Goal: Information Seeking & Learning: Check status

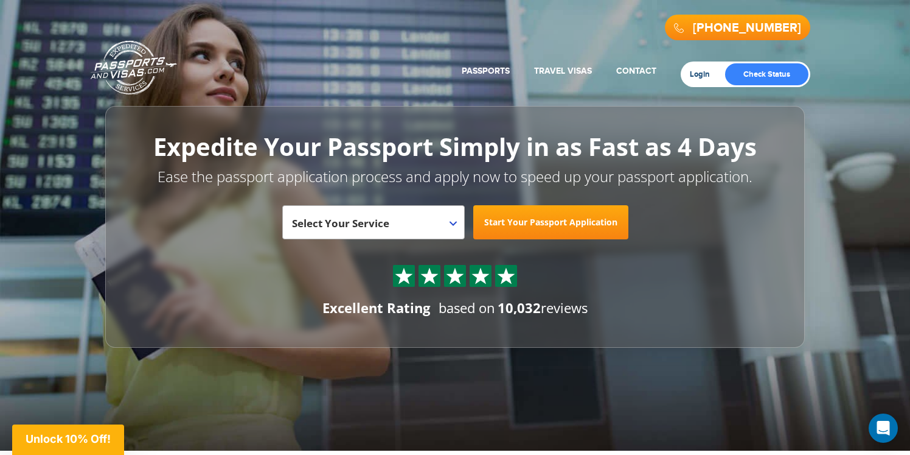
click at [699, 75] on link "Login" at bounding box center [704, 74] width 29 height 10
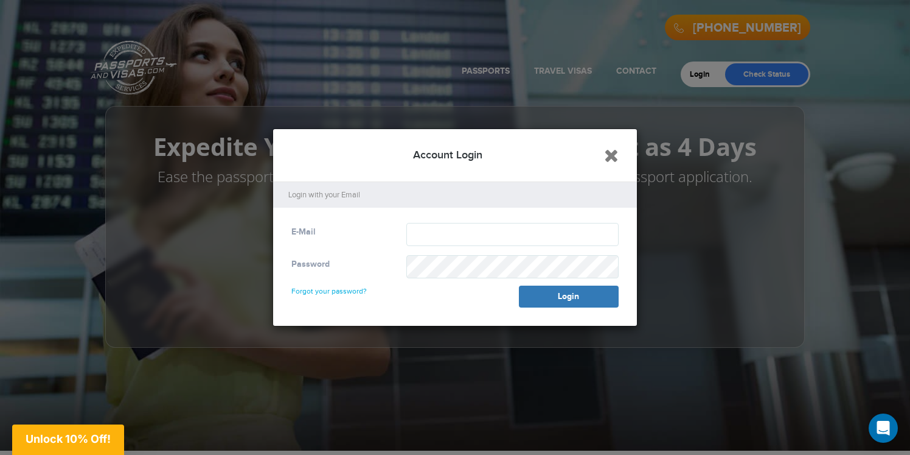
click at [612, 157] on icon "Close" at bounding box center [611, 155] width 15 height 18
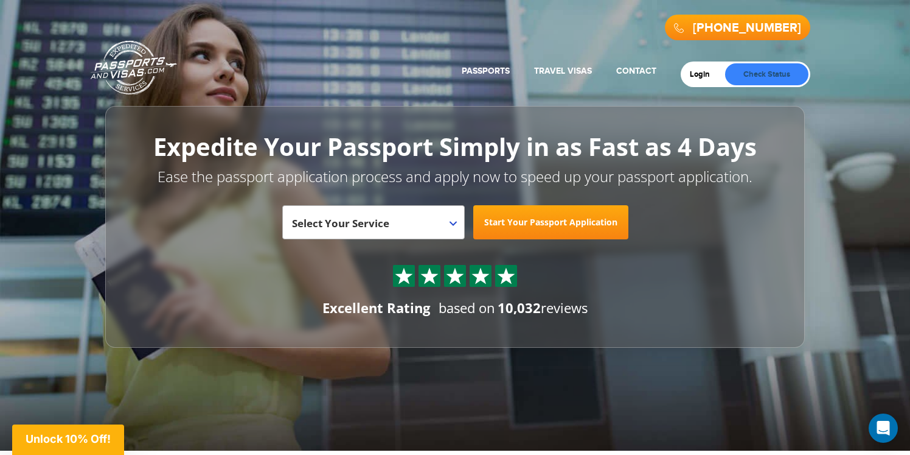
click at [778, 71] on link "Check Status" at bounding box center [766, 74] width 83 height 22
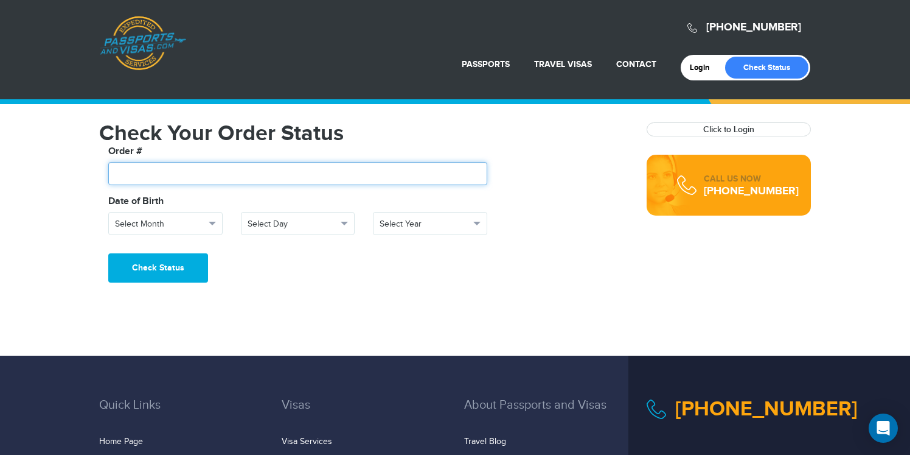
click at [239, 166] on input "text" at bounding box center [297, 173] width 379 height 23
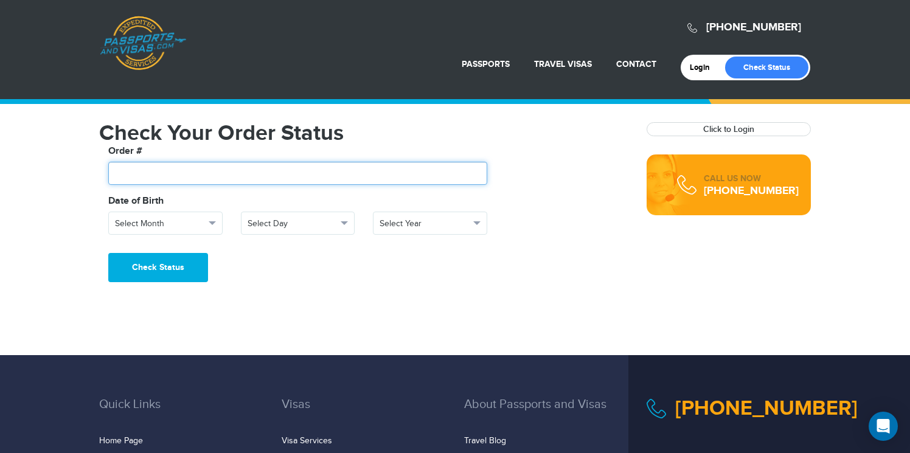
paste input "*******"
type input "*******"
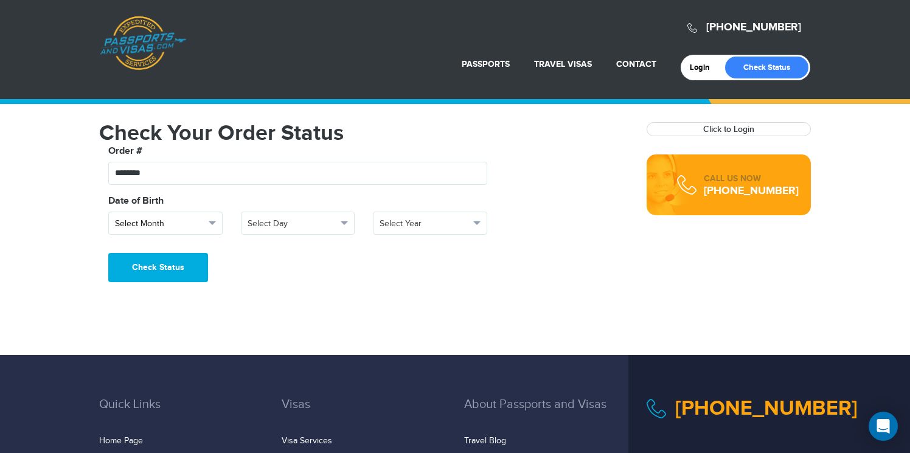
click at [212, 225] on span "button" at bounding box center [212, 224] width 7 height 4
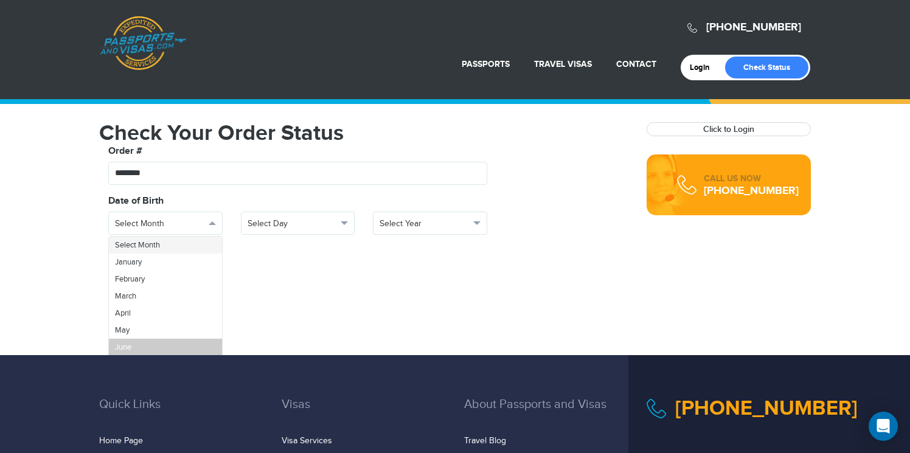
scroll to position [18, 0]
click at [166, 344] on link "July" at bounding box center [165, 346] width 113 height 17
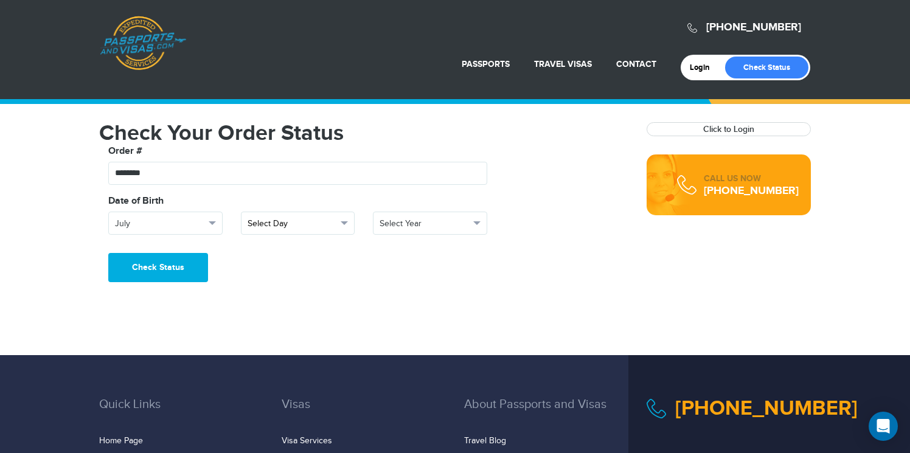
click at [306, 214] on button "Select Day" at bounding box center [298, 223] width 114 height 23
click at [282, 287] on link "24" at bounding box center [298, 287] width 113 height 17
click at [423, 228] on span "Select Year" at bounding box center [425, 224] width 90 height 12
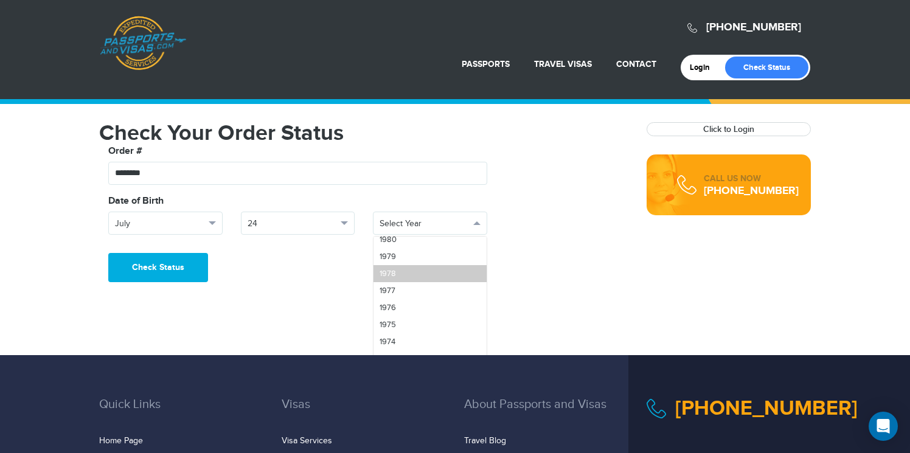
click at [406, 268] on link "1978" at bounding box center [430, 273] width 113 height 17
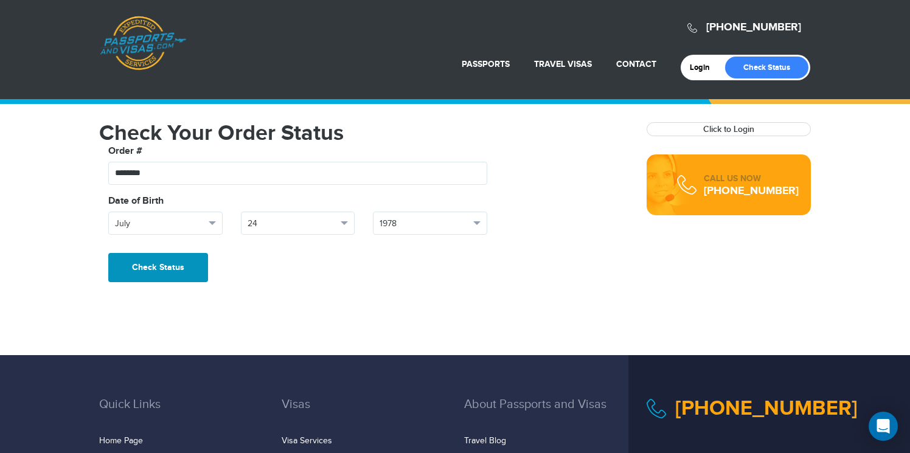
click at [180, 262] on button "Check Status" at bounding box center [158, 267] width 100 height 29
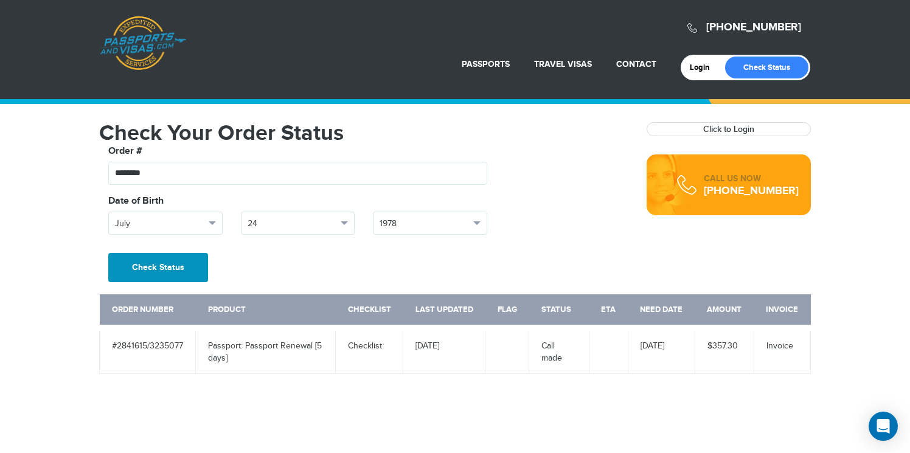
click at [186, 271] on button "Check Status" at bounding box center [158, 267] width 100 height 29
click at [669, 130] on strong "Click to Login" at bounding box center [729, 129] width 163 height 13
click at [707, 130] on link "Click to Login" at bounding box center [729, 129] width 51 height 10
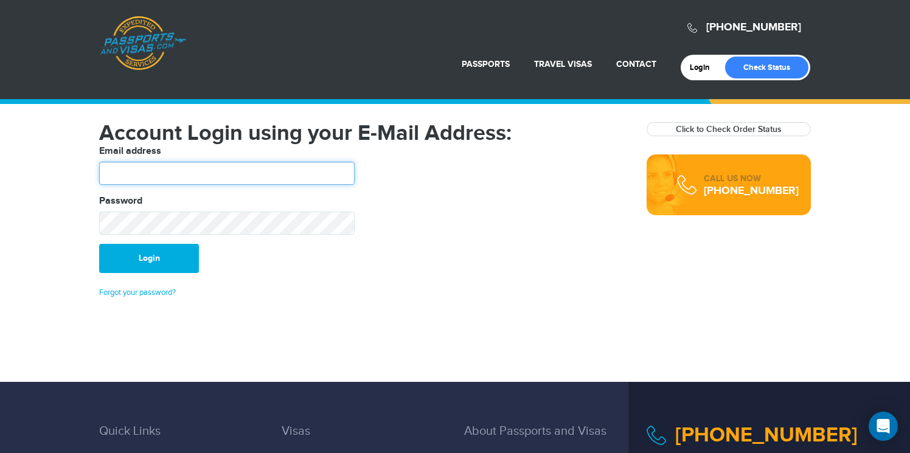
click at [256, 169] on input "text" at bounding box center [227, 173] width 256 height 23
click at [553, 232] on fieldset "Email address Password" at bounding box center [364, 194] width 548 height 100
